Goal: Task Accomplishment & Management: Use online tool/utility

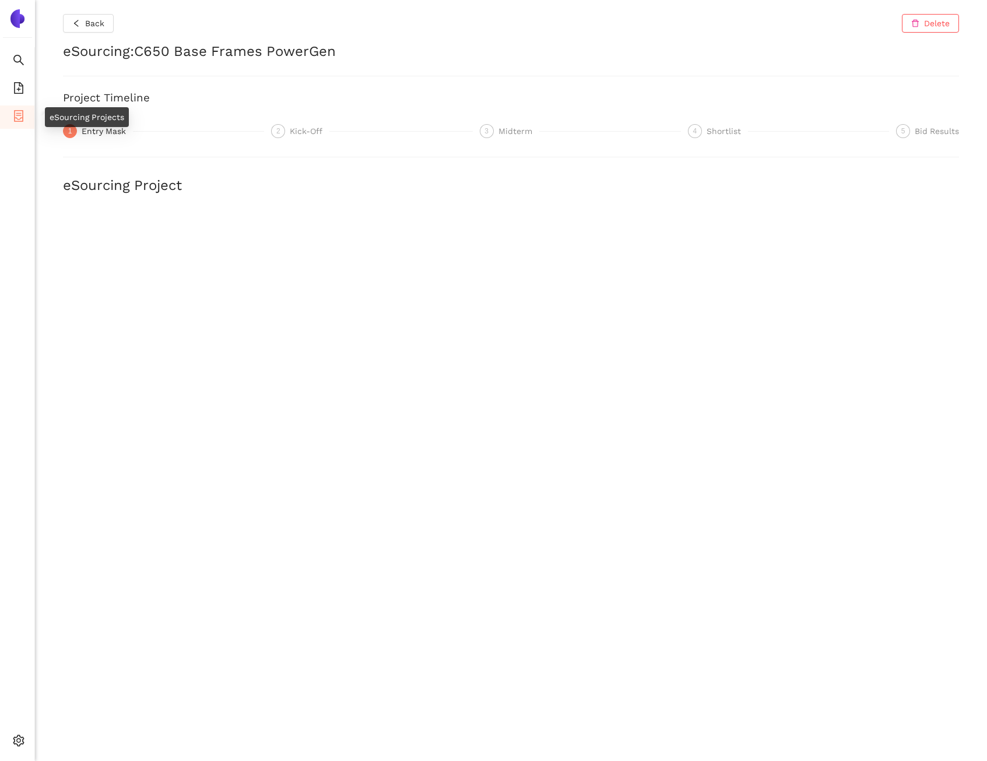
click at [24, 115] on li "eSourcing Projects" at bounding box center [17, 116] width 34 height 23
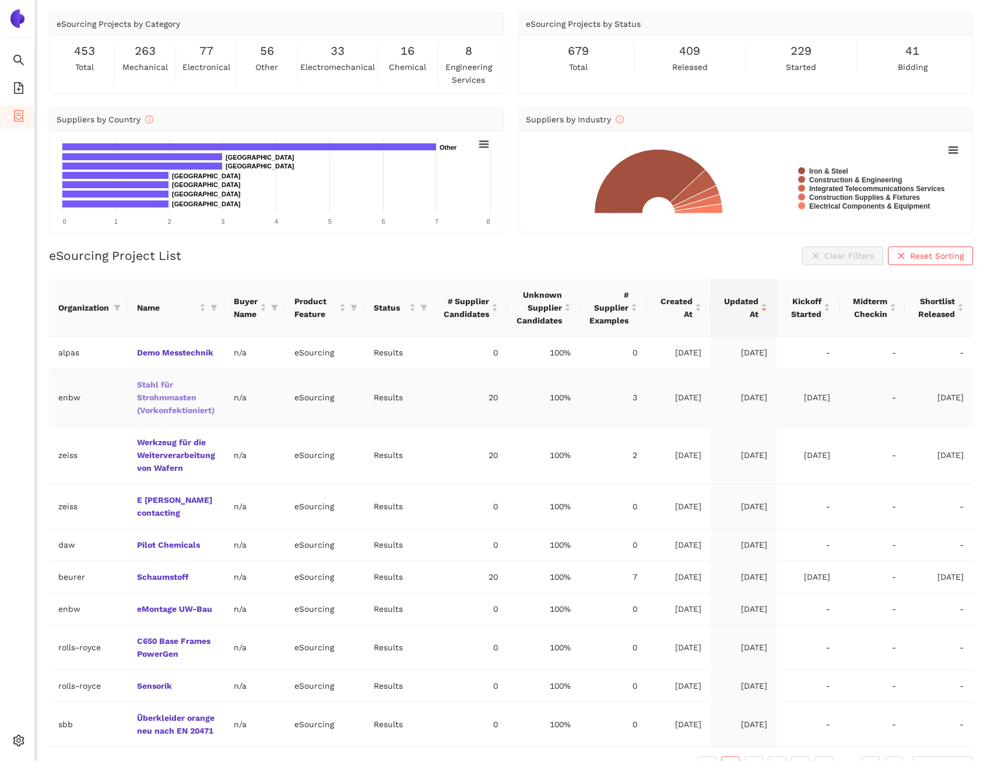
scroll to position [37, 0]
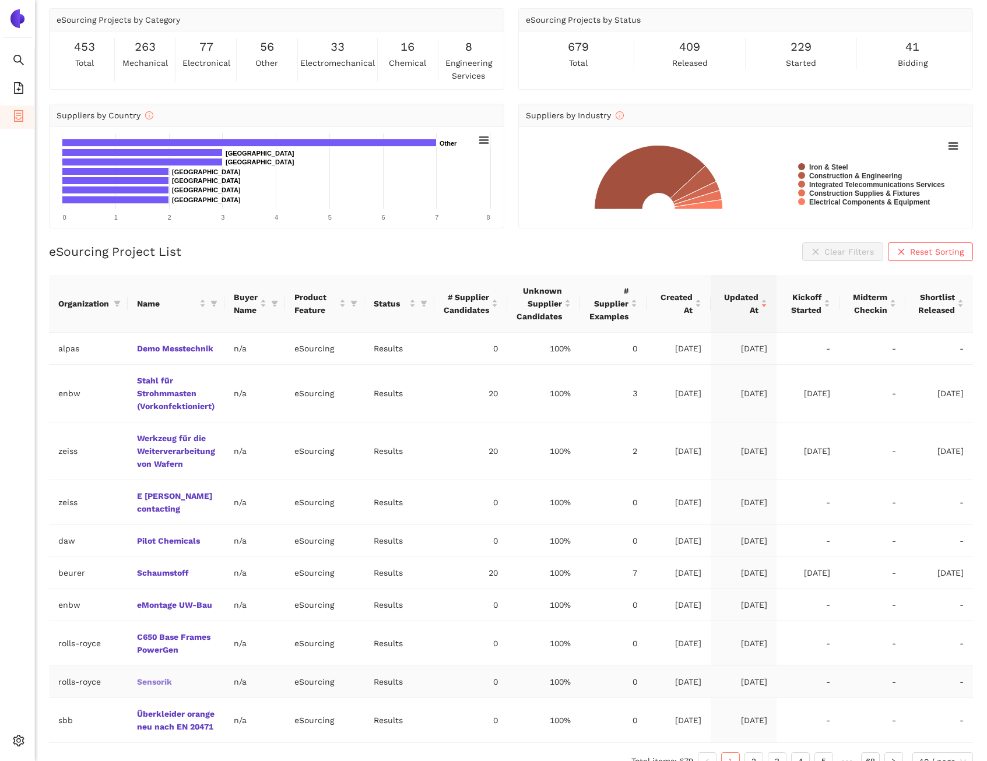
click at [0, 0] on link "Sensorik" at bounding box center [0, 0] width 0 height 0
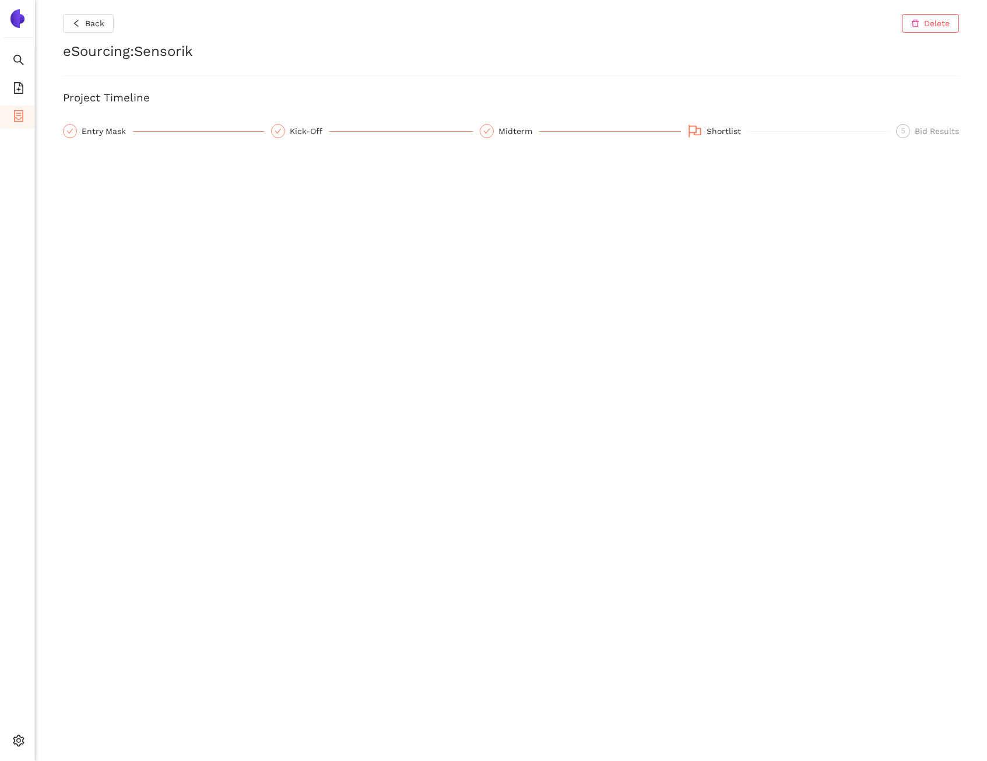
click at [108, 138] on div "Entry Mask" at bounding box center [163, 132] width 201 height 16
click at [109, 134] on div "Entry Mask" at bounding box center [107, 131] width 51 height 14
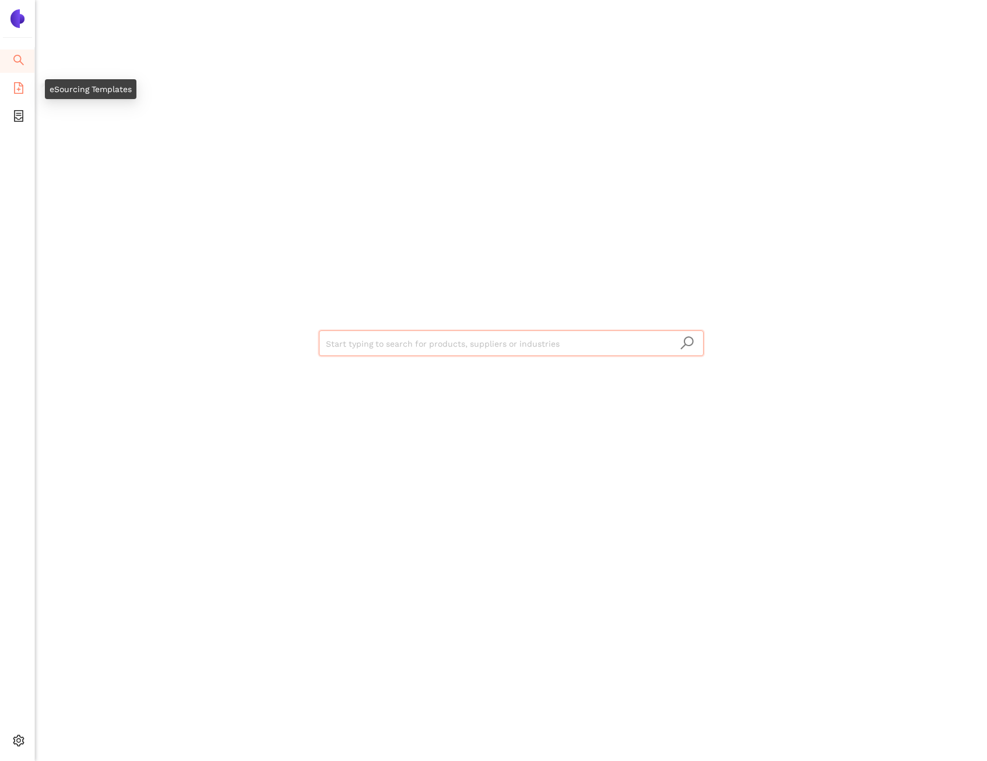
click at [17, 91] on icon "file-add" at bounding box center [19, 88] width 12 height 12
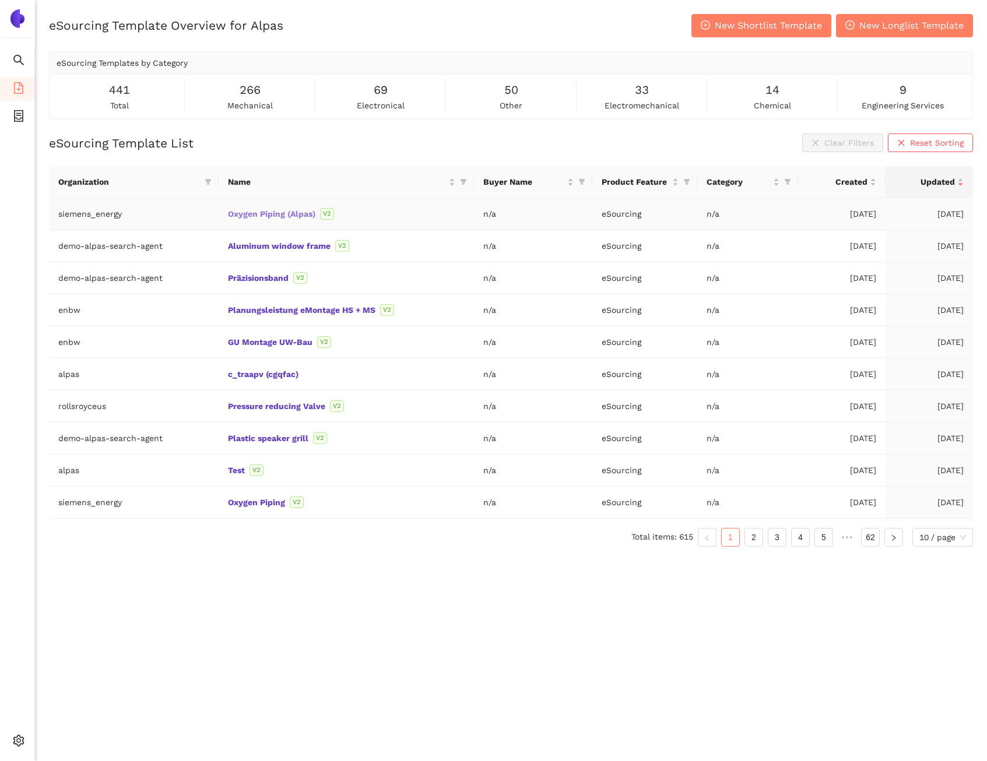
click at [0, 0] on link "Oxygen Piping (Alpas)" at bounding box center [0, 0] width 0 height 0
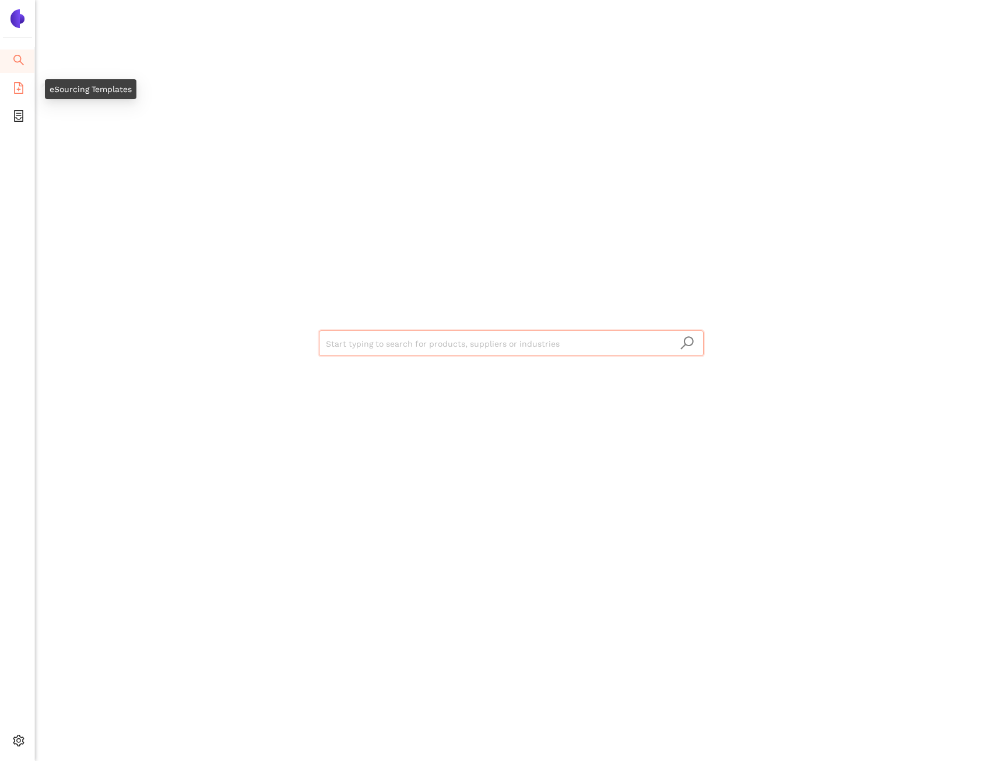
click at [27, 91] on li "eSourcing Templates" at bounding box center [17, 88] width 34 height 23
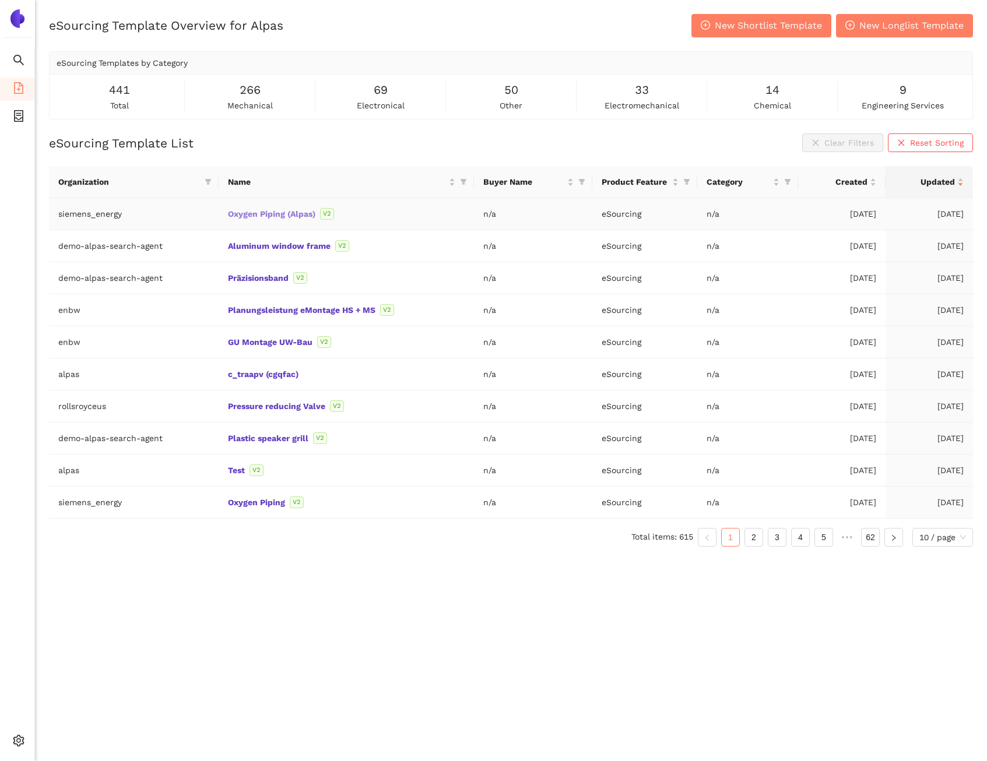
click at [0, 0] on link "Oxygen Piping (Alpas)" at bounding box center [0, 0] width 0 height 0
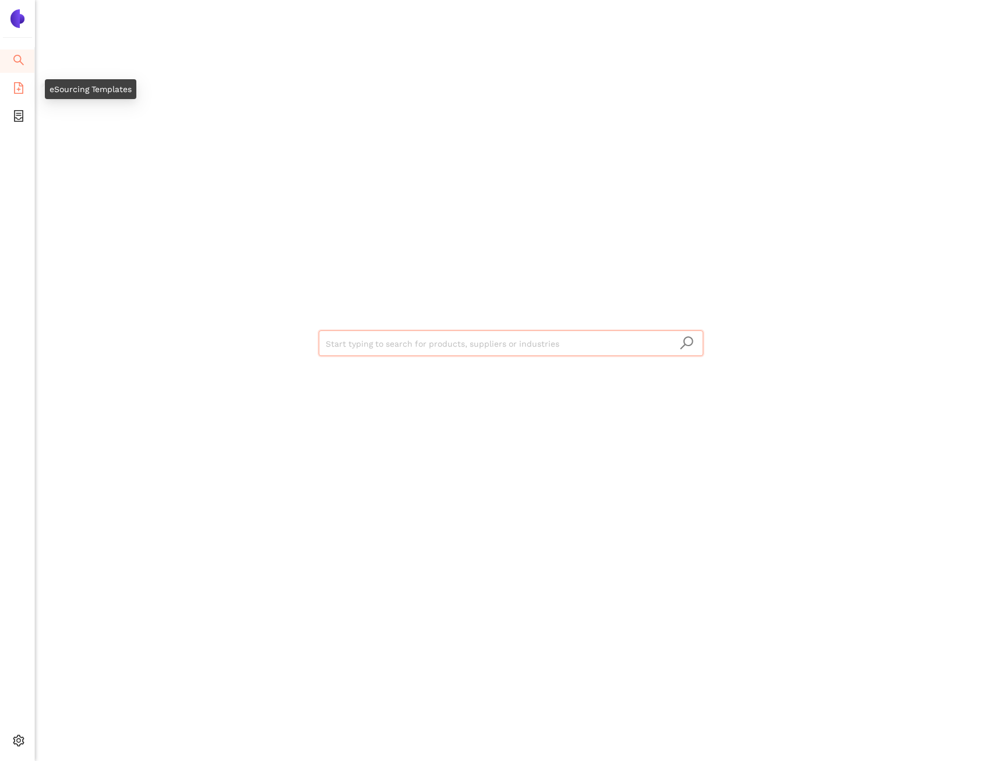
click at [25, 85] on li "eSourcing Templates" at bounding box center [17, 88] width 34 height 23
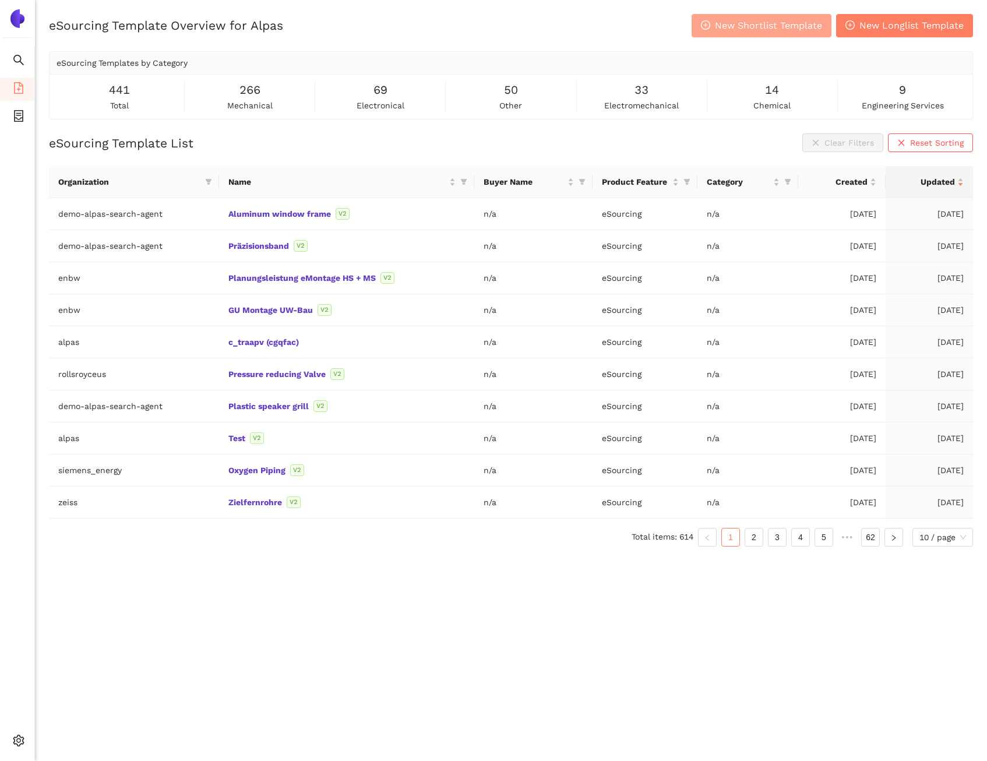
click at [778, 31] on span "New Shortlist Template" at bounding box center [768, 25] width 107 height 15
